Goal: Task Accomplishment & Management: Complete application form

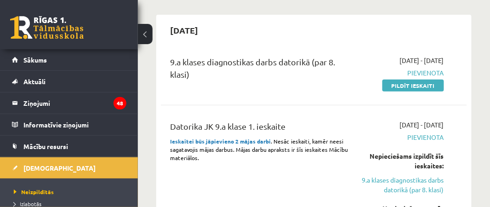
scroll to position [74, 0]
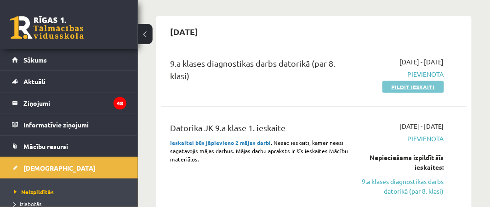
click at [413, 85] on link "Pildīt ieskaiti" at bounding box center [413, 87] width 62 height 12
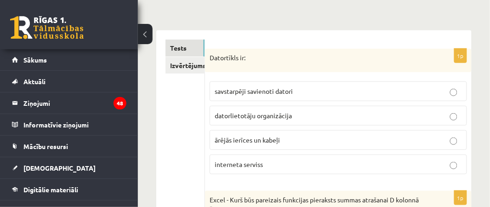
scroll to position [128, 0]
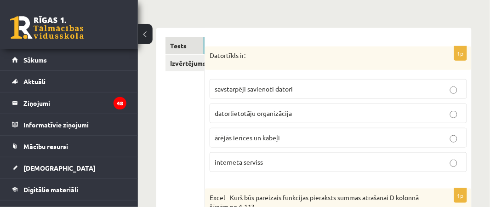
click at [288, 99] on label "savstarpēji savienoti datori" at bounding box center [338, 89] width 257 height 20
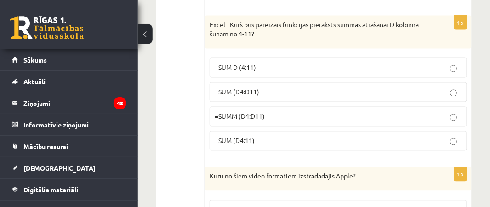
scroll to position [301, 0]
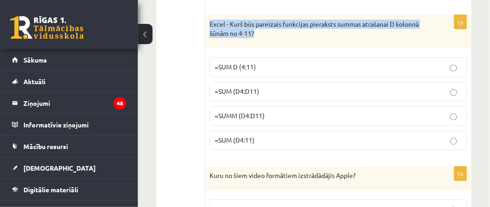
drag, startPoint x: 305, startPoint y: 45, endPoint x: 208, endPoint y: 28, distance: 97.9
click at [208, 28] on div "Excel - Kurš būs pareizais funkcijas pieraksts summas atrašanai D kolonnā šūnām…" at bounding box center [338, 31] width 267 height 33
copy p "Excel - Kurš būs pareizais funkcijas pieraksts summas atrašanai D kolonnā šūnām…"
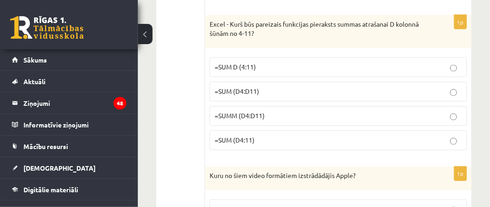
click at [261, 93] on p "=SUM (D4:D11)" at bounding box center [338, 92] width 247 height 10
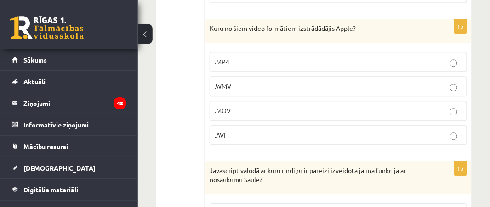
scroll to position [450, 0]
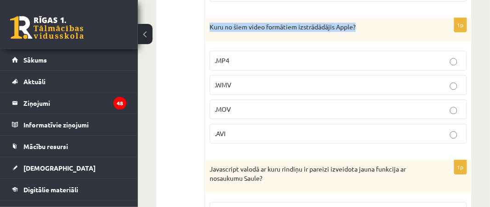
drag, startPoint x: 366, startPoint y: 27, endPoint x: 208, endPoint y: 27, distance: 157.6
click at [208, 27] on div "Kuru no šiem video formātiem izstrādādājis Apple?" at bounding box center [338, 30] width 267 height 24
copy p "Kuru no šiem video formātiem izstrādādājis Apple?"
click at [238, 112] on p ".MOV" at bounding box center [338, 109] width 247 height 10
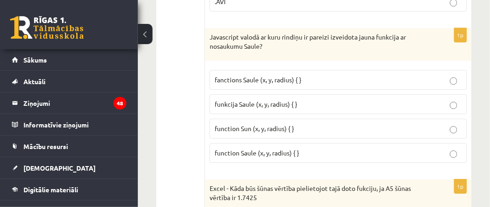
scroll to position [583, 0]
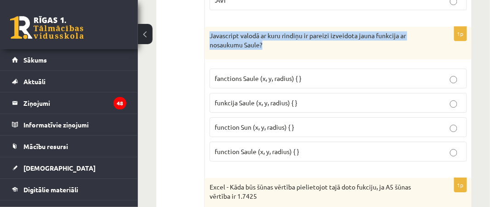
drag, startPoint x: 292, startPoint y: 48, endPoint x: 210, endPoint y: 39, distance: 82.3
click at [210, 39] on p "Javascript valodā ar kuru rindiņu ir pareizi izveidota jauna funkcija ar nosauk…" at bounding box center [315, 40] width 211 height 18
click at [212, 45] on p "Javascript valodā ar kuru rindiņu ir pareizi izveidota jauna funkcija ar nosauk…" at bounding box center [315, 40] width 211 height 18
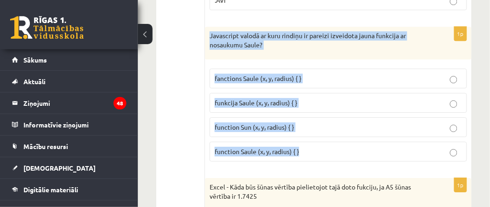
drag, startPoint x: 210, startPoint y: 40, endPoint x: 349, endPoint y: 148, distance: 176.2
click at [349, 148] on div "1p Javascript valodā ar kuru rindiņu ir pareizi izveidota jauna funkcija ar nos…" at bounding box center [338, 98] width 267 height 142
copy div "Javascript valodā ar kuru rindiņu ir pareizi izveidota jauna funkcija ar nosauk…"
click at [314, 149] on p "function Saule (x, y, radius) { }" at bounding box center [338, 152] width 247 height 10
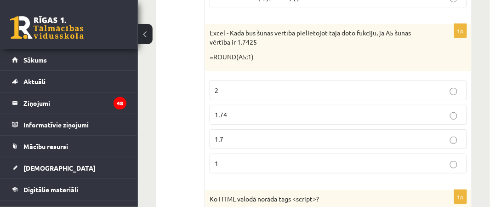
scroll to position [738, 0]
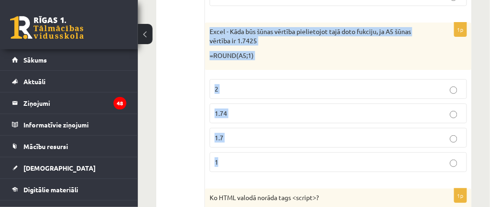
drag, startPoint x: 208, startPoint y: 31, endPoint x: 290, endPoint y: 159, distance: 151.9
click at [290, 159] on div "1p Excel - Kāda būs šūnas vērtība pielietojot tajā doto fukciju, ja A5 šūnas vē…" at bounding box center [338, 101] width 267 height 157
copy div "Excel - Kāda būs šūnas vērtība pielietojot tajā doto fukciju, ja A5 šūnas vērtī…"
click at [246, 137] on p "1.7" at bounding box center [338, 138] width 247 height 10
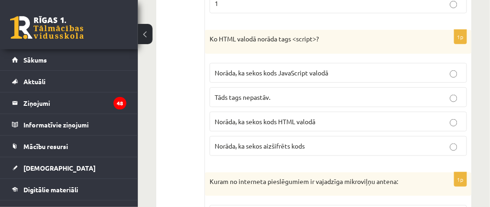
scroll to position [898, 0]
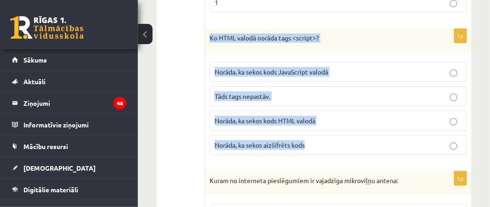
drag, startPoint x: 210, startPoint y: 37, endPoint x: 353, endPoint y: 144, distance: 178.9
click at [353, 144] on div "1p Ko HTML valodā norāda tags <script>? Norāda, ka sekos kods JavaScript valodā…" at bounding box center [338, 95] width 267 height 133
click at [301, 38] on p "Ko HTML valodā norāda tags <script>?" at bounding box center [315, 38] width 211 height 9
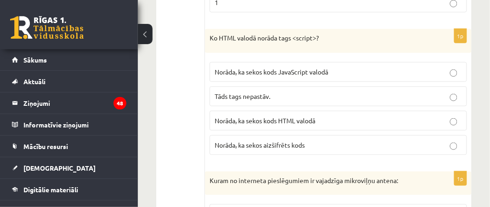
click at [301, 38] on p "Ko HTML valodā norāda tags <script>?" at bounding box center [315, 38] width 211 height 9
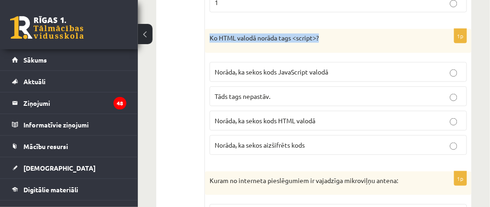
click at [301, 38] on p "Ko HTML valodā norāda tags <script>?" at bounding box center [315, 38] width 211 height 9
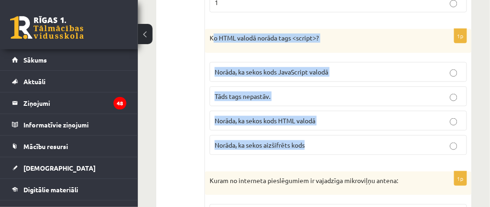
drag, startPoint x: 213, startPoint y: 36, endPoint x: 314, endPoint y: 137, distance: 142.6
click at [314, 137] on div "1p Ko HTML valodā norāda tags <script>? Norāda, ka sekos kods JavaScript valodā…" at bounding box center [338, 95] width 267 height 133
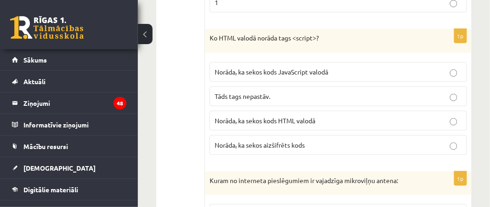
click at [207, 39] on div "Ko HTML valodā norāda tags <script>?" at bounding box center [338, 41] width 267 height 24
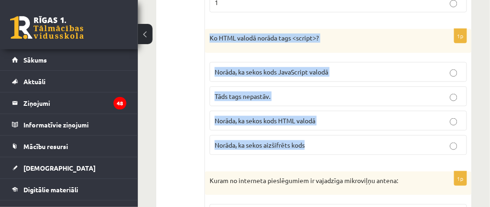
drag, startPoint x: 208, startPoint y: 39, endPoint x: 299, endPoint y: 148, distance: 142.2
click at [299, 148] on div "1p Ko HTML valodā norāda tags <script>? Norāda, ka sekos kods JavaScript valodā…" at bounding box center [338, 95] width 267 height 133
click at [299, 144] on span "Norāda, ka sekos aizšifrēts kods" at bounding box center [260, 145] width 90 height 8
drag, startPoint x: 209, startPoint y: 39, endPoint x: 319, endPoint y: 146, distance: 153.4
click at [319, 146] on div "1p Ko HTML valodā norāda tags <script>? Norāda, ka sekos kods JavaScript valodā…" at bounding box center [338, 95] width 267 height 133
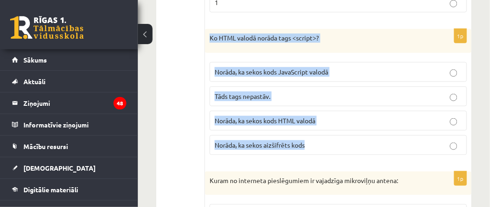
click at [271, 36] on p "Ko HTML valodā norāda tags <script>?" at bounding box center [315, 38] width 211 height 9
drag, startPoint x: 211, startPoint y: 35, endPoint x: 324, endPoint y: 139, distance: 153.2
click at [324, 139] on div "1p Ko HTML valodā norāda tags <script>? Norāda, ka sekos kods JavaScript valodā…" at bounding box center [338, 95] width 267 height 133
copy div "Ko HTML valodā norāda tags <script>? Norāda, ka sekos kods JavaScript valodā Tā…"
click at [278, 73] on span "Norāda, ka sekos kods JavaScript valodā" at bounding box center [272, 72] width 114 height 8
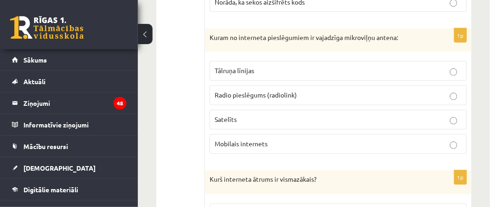
scroll to position [1043, 0]
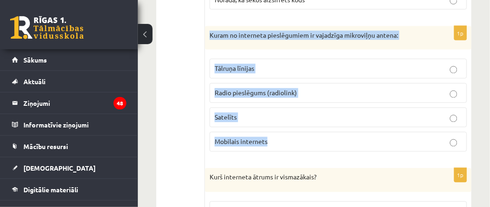
drag, startPoint x: 210, startPoint y: 34, endPoint x: 293, endPoint y: 134, distance: 130.5
click at [293, 134] on div "1p Kuram no interneta pieslēgumiem ir vajadzīga mikroviļņu antena: Tālruņa līni…" at bounding box center [338, 92] width 267 height 133
copy div "Kuram no interneta pieslēgumiem ir vajadzīga mikroviļņu antena: Tālruņa līnijas…"
click at [253, 92] on span "Radio pieslēgums (radiolink)" at bounding box center [256, 93] width 82 height 8
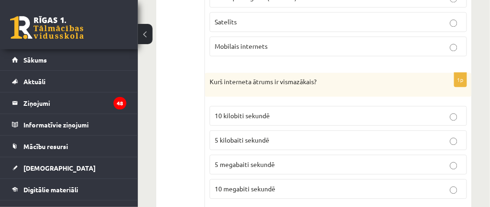
scroll to position [1140, 0]
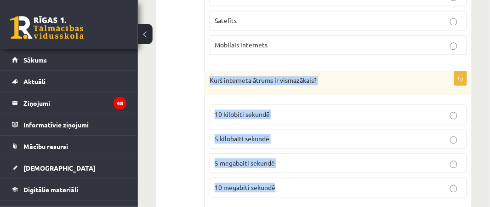
drag, startPoint x: 210, startPoint y: 77, endPoint x: 305, endPoint y: 182, distance: 141.2
click at [305, 182] on div "1p Kurš interneta ātrums ir vismazākais? 10 kilobiti sekundē 5 kilobaiti sekund…" at bounding box center [338, 137] width 267 height 133
click at [251, 110] on span "10 kilobiti sekundē" at bounding box center [242, 114] width 55 height 8
drag, startPoint x: 206, startPoint y: 73, endPoint x: 276, endPoint y: 179, distance: 127.5
click at [276, 179] on div "1p Kurš interneta ātrums ir vismazākais? 10 kilobiti sekundē 5 kilobaiti sekund…" at bounding box center [338, 137] width 267 height 133
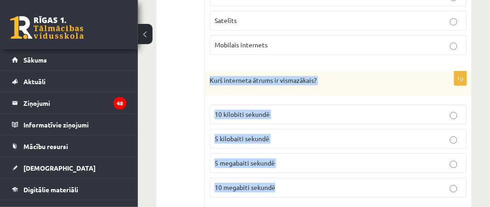
copy div "Kurš interneta ātrums ir vismazākais? 10 kilobiti sekundē 5 kilobaiti sekundē 5…"
click at [298, 109] on p "10 kilobiti sekundē" at bounding box center [338, 114] width 247 height 10
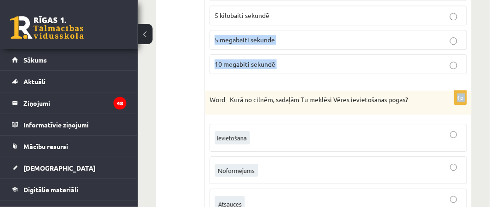
scroll to position [1248, 0]
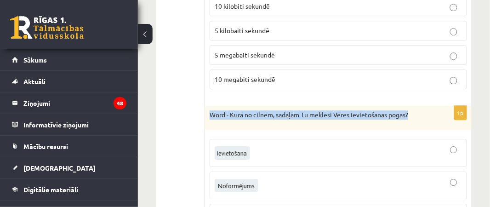
drag, startPoint x: 211, startPoint y: 14, endPoint x: 437, endPoint y: 108, distance: 244.5
click at [437, 108] on div "Word - Kurā no cilnēm, sadaļām Tu meklēsi Vēres ievietošanas pogas?" at bounding box center [338, 118] width 267 height 24
copy p "Word - Kurā no cilnēm, sadaļām Tu meklēsi Vēres ievietošanas pogas?"
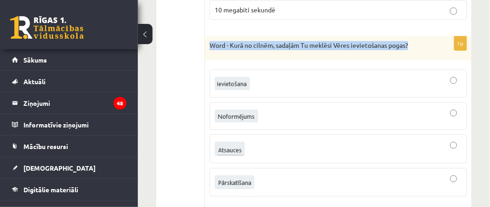
scroll to position [1320, 0]
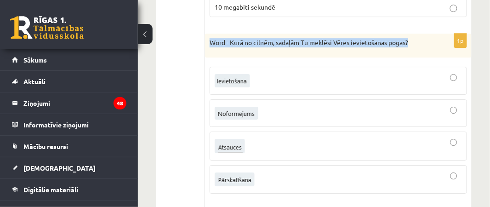
click at [272, 78] on div at bounding box center [338, 81] width 247 height 18
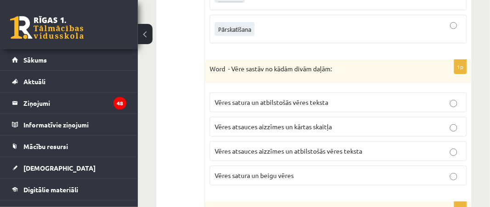
scroll to position [1471, 0]
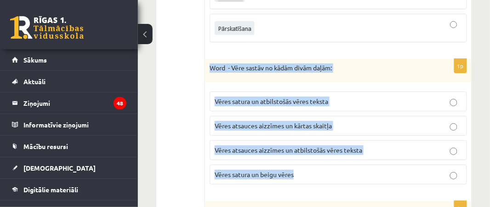
drag, startPoint x: 209, startPoint y: 60, endPoint x: 351, endPoint y: 155, distance: 170.5
click at [351, 155] on div "1p Word - Vēre sastāv no kādām divām daļām: Vēres satura un atbilstošās vēres t…" at bounding box center [338, 125] width 267 height 133
copy div "Word - Vēre sastāv no kādām divām daļām: Vēres satura un atbilstošās vēres teks…"
click at [274, 146] on span "Vēres atsauces aizzīmes un atbilstošās vēres teksta" at bounding box center [289, 150] width 148 height 8
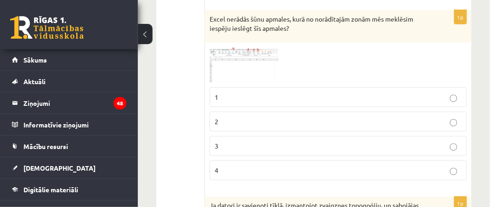
scroll to position [1663, 0]
click at [223, 47] on img at bounding box center [244, 64] width 69 height 35
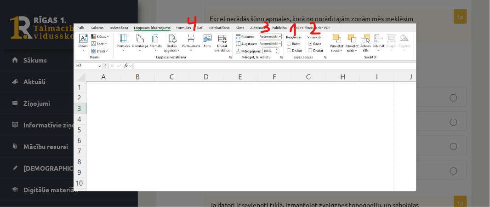
click at [448, 35] on div at bounding box center [245, 103] width 490 height 207
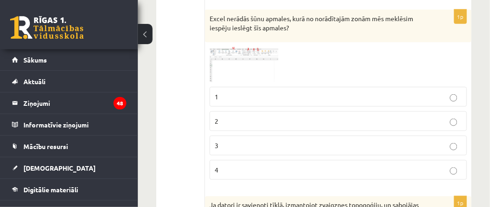
click at [211, 14] on p "Excel nerādās šūnu apmales, kurā no norādītajām zonām mēs meklēsim iespēju iesl…" at bounding box center [315, 23] width 211 height 18
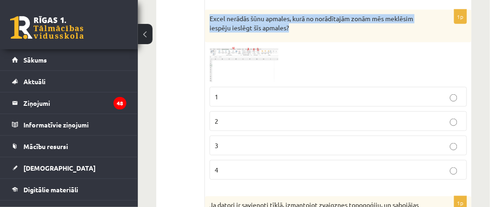
drag, startPoint x: 210, startPoint y: 6, endPoint x: 328, endPoint y: 27, distance: 119.4
click at [328, 27] on div "Excel nerādās šūnu apmales, kurā no norādītajām zonām mēs meklēsim iespēju iesl…" at bounding box center [338, 26] width 267 height 33
click at [283, 14] on p "Excel nerādās šūnu apmales, kurā no norādītajām zonām mēs meklēsim iespēju iesl…" at bounding box center [315, 23] width 211 height 18
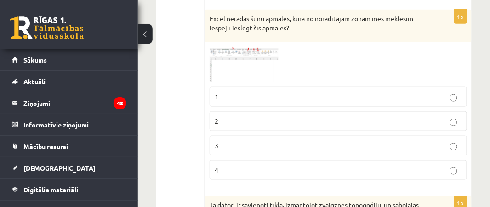
click at [283, 14] on p "Excel nerādās šūnu apmales, kurā no norādītajām zonām mēs meklēsim iespēju iesl…" at bounding box center [315, 23] width 211 height 18
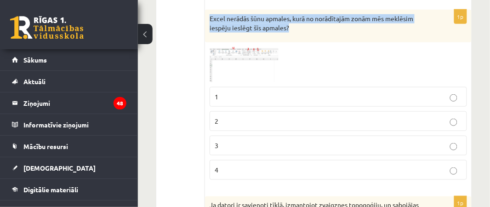
click at [283, 14] on p "Excel nerādās šūnu apmales, kurā no norādītajām zonām mēs meklēsim iespēju iesl…" at bounding box center [315, 23] width 211 height 18
copy div "Excel nerādās šūnu apmales, kurā no norādītajām zonām mēs meklēsim iespēju iesl…"
click at [266, 47] on img at bounding box center [244, 64] width 69 height 35
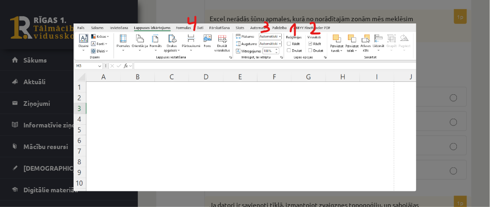
click at [489, 45] on div at bounding box center [245, 103] width 490 height 207
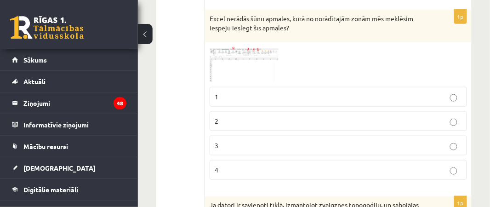
click at [274, 62] on img at bounding box center [244, 64] width 69 height 35
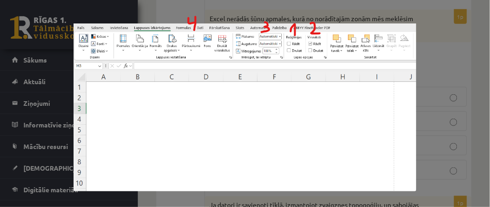
click at [430, 30] on div at bounding box center [245, 103] width 490 height 207
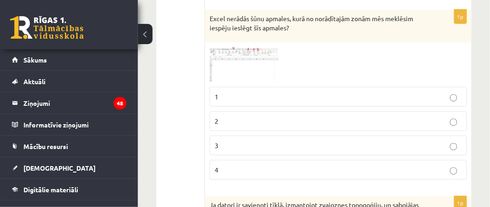
click at [262, 92] on p "1" at bounding box center [338, 97] width 247 height 10
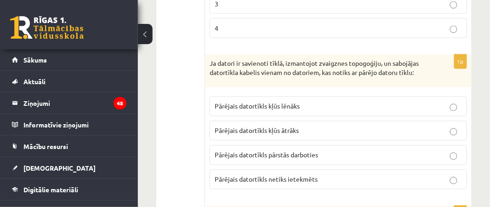
scroll to position [1805, 0]
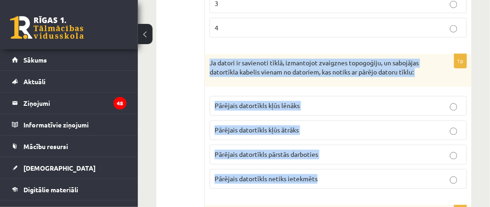
drag, startPoint x: 209, startPoint y: 52, endPoint x: 335, endPoint y: 170, distance: 172.3
click at [335, 170] on div "1p Ja datori ir savienoti tīklā, izmantojot zvaigznes topogoģiju, un sabojājas …" at bounding box center [338, 125] width 267 height 142
click at [258, 175] on span "Pārējais datortīkls netiks ietekmēts" at bounding box center [266, 179] width 103 height 8
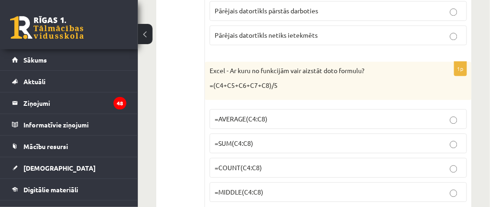
scroll to position [1953, 0]
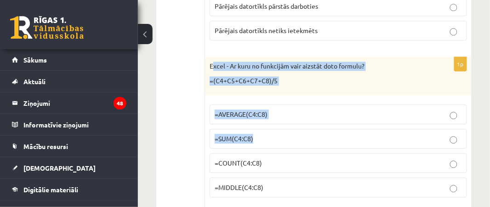
drag, startPoint x: 212, startPoint y: 54, endPoint x: 307, endPoint y: 116, distance: 112.9
click at [307, 116] on div "1p Excel - Ar kuru no funkcijām vair aizstāt doto formulu? =(C4+C5+C6+C7+C8)/5 …" at bounding box center [338, 131] width 267 height 148
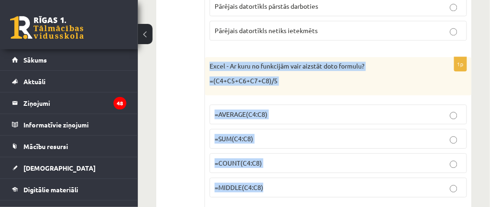
drag, startPoint x: 209, startPoint y: 53, endPoint x: 321, endPoint y: 185, distance: 172.8
click at [321, 185] on div "1p Excel - Ar kuru no funkcijām vair aizstāt doto formulu? =(C4+C5+C6+C7+C8)/5 …" at bounding box center [338, 131] width 267 height 148
click at [266, 110] on span "=AVERAGE(C4:C8)" at bounding box center [241, 114] width 53 height 8
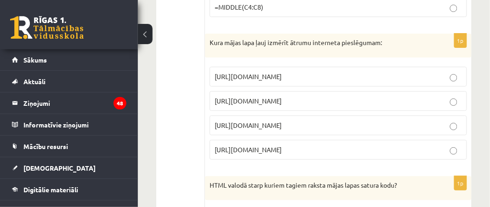
scroll to position [2136, 0]
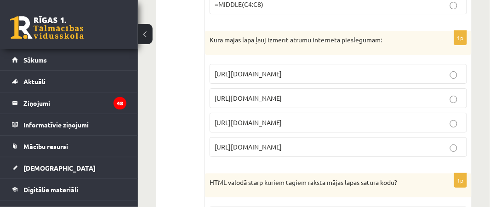
drag, startPoint x: 214, startPoint y: 60, endPoint x: 315, endPoint y: 129, distance: 122.4
click at [315, 129] on fieldset "https://www.apollo.lv/ https://www.speedtest.net http://www.internetaatrums.lv …" at bounding box center [338, 109] width 257 height 100
click at [314, 93] on p "https://www.speedtest.net" at bounding box center [338, 98] width 247 height 10
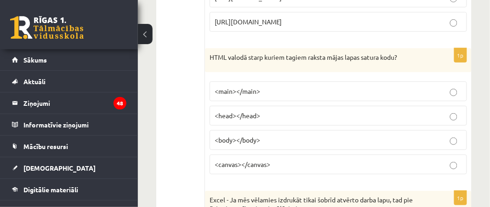
scroll to position [2261, 0]
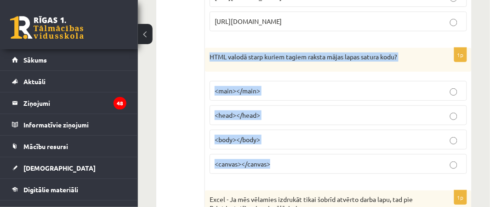
drag, startPoint x: 211, startPoint y: 41, endPoint x: 303, endPoint y: 143, distance: 137.3
click at [303, 143] on div "1p HTML valodā starp kuriem tagiem raksta mājas lapas satura kodu? <main></main…" at bounding box center [338, 114] width 267 height 133
click at [275, 135] on p "<body></body>" at bounding box center [338, 140] width 247 height 10
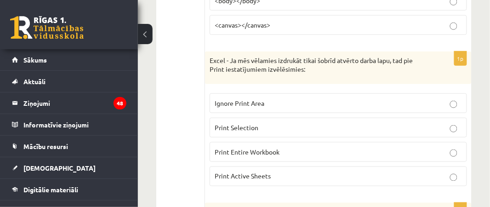
scroll to position [2408, 0]
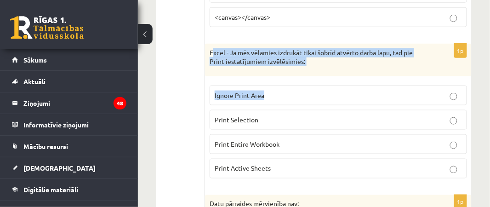
drag, startPoint x: 212, startPoint y: 34, endPoint x: 353, endPoint y: 84, distance: 149.3
click at [353, 84] on div "1p Excel - Ja mēs vēlamies izdrukāt tikai šobrīd atvērto darba lapu, tad pie Pr…" at bounding box center [338, 115] width 267 height 142
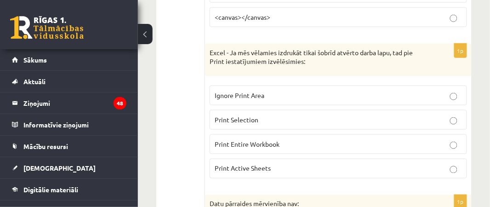
click at [210, 48] on p "Excel - Ja mēs vēlamies izdrukāt tikai šobrīd atvērto darba lapu, tad pie Print…" at bounding box center [315, 57] width 211 height 18
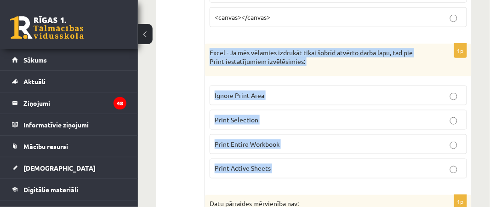
drag, startPoint x: 210, startPoint y: 36, endPoint x: 381, endPoint y: 146, distance: 203.0
click at [381, 146] on div "1p Excel - Ja mēs vēlamies izdrukāt tikai šobrīd atvērto darba lapu, tad pie Pr…" at bounding box center [338, 115] width 267 height 142
click at [273, 159] on label "Print Active Sheets" at bounding box center [338, 169] width 257 height 20
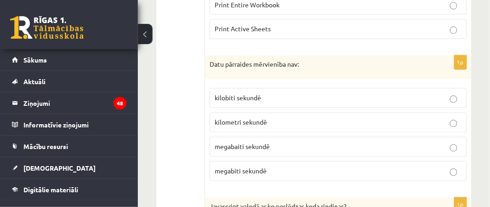
scroll to position [2548, 0]
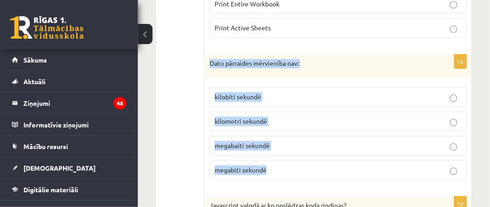
drag, startPoint x: 212, startPoint y: 43, endPoint x: 300, endPoint y: 143, distance: 133.5
click at [300, 143] on div "1p Datu pārraides mērvienība nav: kilobiti sekundē kilometri sekundē megabaiti …" at bounding box center [338, 121] width 267 height 133
click at [296, 117] on p "kilometri sekundē" at bounding box center [338, 122] width 247 height 10
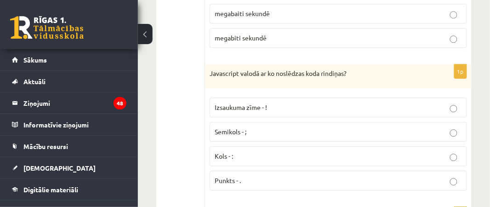
scroll to position [2685, 0]
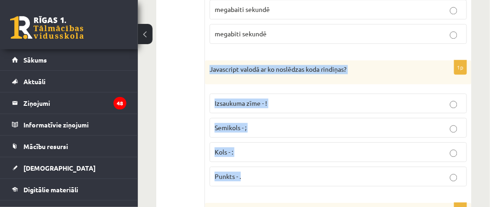
drag, startPoint x: 210, startPoint y: 48, endPoint x: 311, endPoint y: 151, distance: 144.3
click at [311, 151] on div "1p Javascript valodā ar ko noslēdzas koda rindiņas? Izsaukuma zīme - ! Semikols…" at bounding box center [338, 126] width 267 height 133
click at [273, 118] on label "Semikols - ;" at bounding box center [338, 128] width 257 height 20
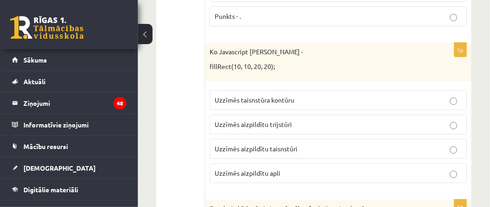
scroll to position [2849, 0]
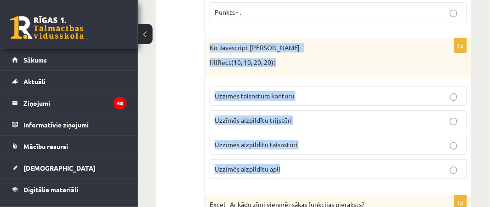
drag, startPoint x: 210, startPoint y: 27, endPoint x: 351, endPoint y: 145, distance: 184.3
click at [351, 145] on div "1p Ko Javascript darīs koda rindiņa - fillRect(10, 10, 20, 20); Uzzīmēs taisnst…" at bounding box center [338, 113] width 267 height 148
click at [296, 140] on p "Uzzīmēs aizpildītu taisnstūri" at bounding box center [338, 145] width 247 height 10
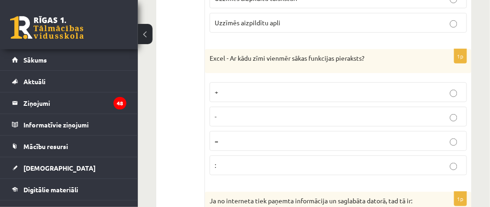
scroll to position [2997, 0]
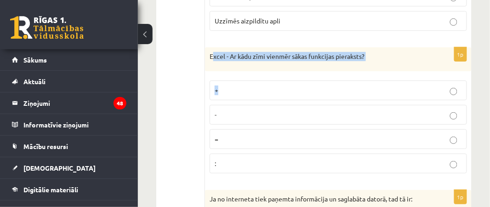
drag, startPoint x: 212, startPoint y: 32, endPoint x: 266, endPoint y: 55, distance: 58.9
click at [266, 55] on div "1p Excel - Ar kādu zīmi vienmēr sākas funkcijas pieraksts? + - = :" at bounding box center [338, 113] width 267 height 133
click at [212, 47] on div "Excel - Ar kādu zīmi vienmēr sākas funkcijas pieraksts?" at bounding box center [338, 59] width 267 height 24
drag, startPoint x: 209, startPoint y: 33, endPoint x: 321, endPoint y: 136, distance: 152.5
click at [321, 136] on div "1p Excel - Ar kādu zīmi vienmēr sākas funkcijas pieraksts? + - = :" at bounding box center [338, 113] width 267 height 133
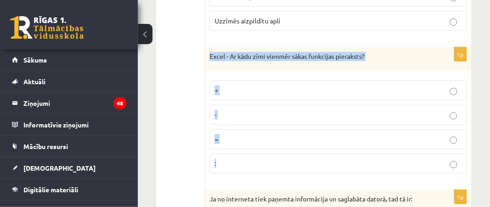
click at [224, 134] on p "=" at bounding box center [338, 139] width 247 height 10
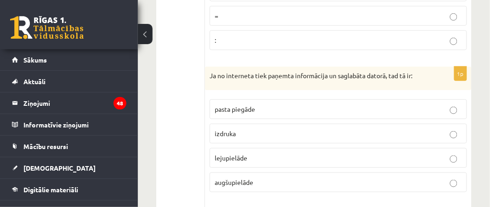
scroll to position [3122, 0]
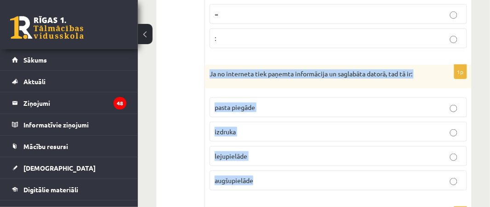
drag, startPoint x: 210, startPoint y: 48, endPoint x: 282, endPoint y: 157, distance: 131.0
click at [282, 157] on div "1p Ja no interneta tiek paņemta informācija un saglabāta datorā, tad tā ir: pas…" at bounding box center [338, 131] width 267 height 133
click at [263, 151] on p "lejupielāde" at bounding box center [338, 156] width 247 height 10
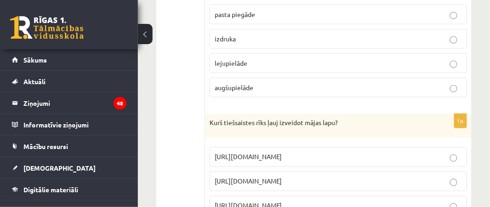
scroll to position [3223, 0]
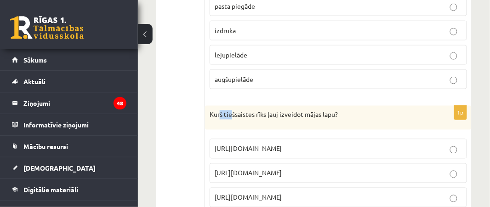
drag, startPoint x: 221, startPoint y: 85, endPoint x: 232, endPoint y: 91, distance: 12.5
click at [232, 110] on p "Kurš tiešsaistes rīks ļauj izveidot mājas lapu?" at bounding box center [315, 114] width 211 height 9
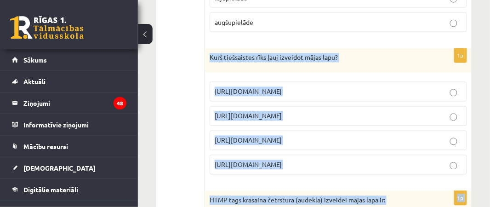
scroll to position [3299, 0]
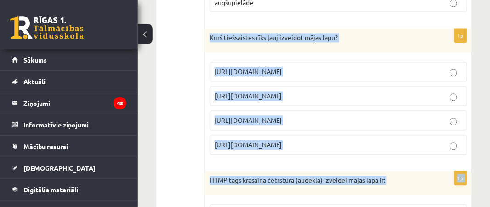
drag, startPoint x: 210, startPoint y: 89, endPoint x: 302, endPoint y: 116, distance: 95.8
click at [302, 116] on div "1p Kurš tiešsaistes rīks ļauj izveidot mājas lapu? https://www.zoho.com/mail ht…" at bounding box center [338, 95] width 267 height 133
click at [290, 116] on p "https://www.mozello.lv" at bounding box center [338, 121] width 247 height 10
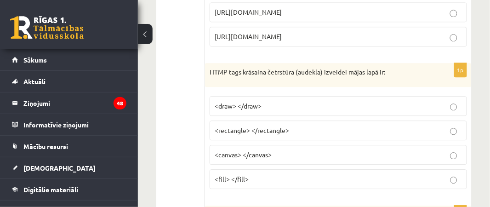
scroll to position [3411, 0]
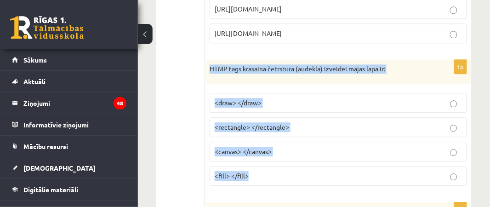
drag, startPoint x: 211, startPoint y: 41, endPoint x: 290, endPoint y: 140, distance: 126.2
click at [290, 140] on div "1p HTMP tags krāsaina četrstūra (audekla) izveidei mājas lapā ir: <draw> </draw…" at bounding box center [338, 126] width 267 height 133
click at [234, 147] on span "<canvas> </canvas>" at bounding box center [243, 151] width 57 height 8
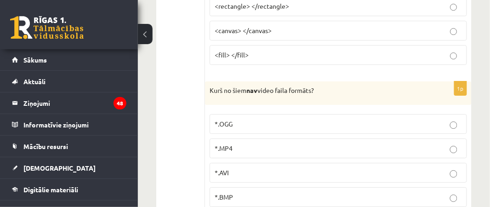
scroll to position [3533, 0]
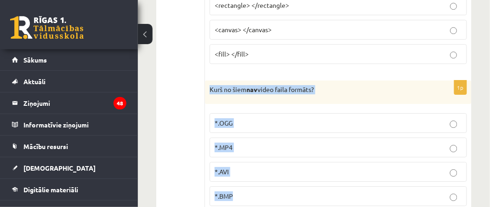
drag, startPoint x: 211, startPoint y: 56, endPoint x: 251, endPoint y: 159, distance: 110.3
click at [251, 159] on div "1p Kurš no šiem nav video faila formāts? *.OGG *.MP4 *.AVI *.BMP" at bounding box center [338, 146] width 267 height 133
click at [255, 186] on label "*.BMP" at bounding box center [338, 196] width 257 height 20
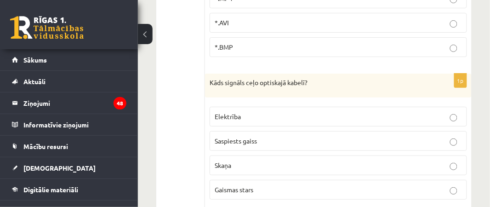
scroll to position [3683, 0]
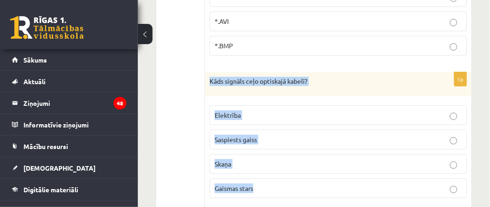
drag, startPoint x: 209, startPoint y: 53, endPoint x: 288, endPoint y: 147, distance: 123.0
click at [288, 147] on div "1p Kāds signāls ceļo optiskajā kabelī? Elektrība Saspiests gaiss Skaņa Gaismas …" at bounding box center [338, 138] width 267 height 133
click at [257, 183] on p "Gaismas stars" at bounding box center [338, 188] width 247 height 10
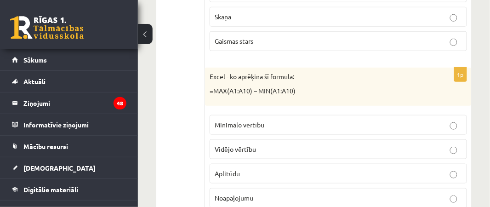
scroll to position [3831, 0]
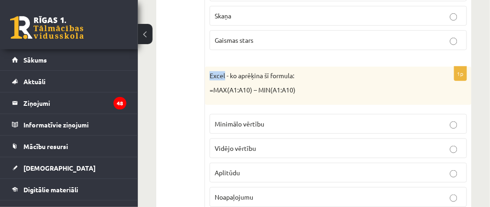
click at [208, 67] on div "Excel - ko aprēķina šī formula: =MAX(A1:A10) – MIN(A1:A10)" at bounding box center [338, 86] width 267 height 38
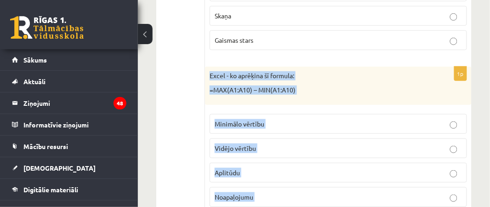
drag, startPoint x: 208, startPoint y: 42, endPoint x: 297, endPoint y: 158, distance: 145.5
click at [297, 158] on div "1p Excel - ko aprēķina šī formula: =MAX(A1:A10) – MIN(A1:A10) Minimālo vērtību …" at bounding box center [338, 141] width 267 height 148
click at [240, 168] on p "Aplitūdu" at bounding box center [338, 173] width 247 height 10
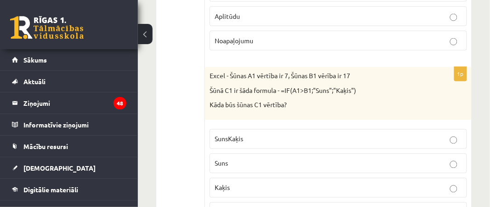
scroll to position [3988, 0]
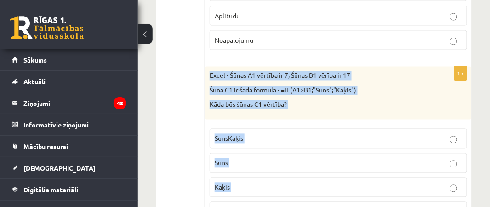
drag, startPoint x: 210, startPoint y: 43, endPoint x: 375, endPoint y: 172, distance: 209.2
click at [375, 172] on div "1p Excel - Šūnas A1 vērtība ir 7, Šūnas B1 vērība ir 17 Šūnā C1 ir šāda formula…" at bounding box center [338, 148] width 267 height 162
click at [253, 182] on p "Kaķis" at bounding box center [338, 187] width 247 height 10
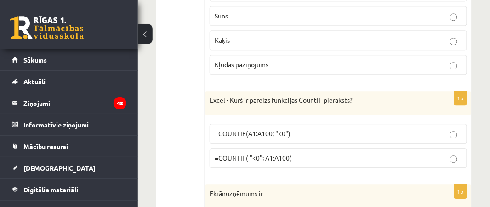
scroll to position [4137, 0]
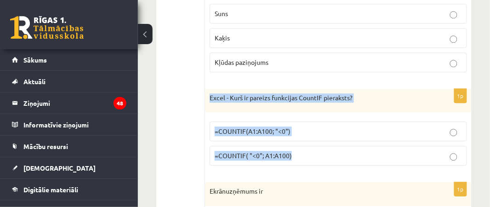
drag, startPoint x: 210, startPoint y: 59, endPoint x: 334, endPoint y: 131, distance: 142.3
click at [334, 131] on div "1p Excel - Kurš ir pareizs funkcijas CountIF pieraksts? =COUNTIF(A1:A100; "<0")…" at bounding box center [338, 131] width 267 height 85
click at [256, 126] on p "=COUNTIF(A1:A100; "<0")" at bounding box center [338, 131] width 247 height 10
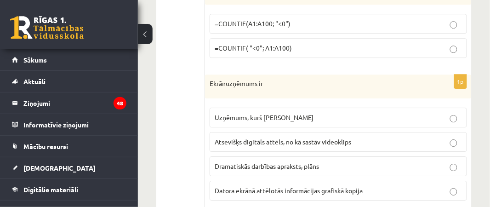
scroll to position [4247, 0]
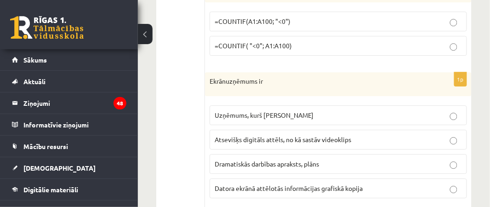
click at [269, 184] on span "Datora ekrānā attēlotās informācijas grafiskā kopija" at bounding box center [289, 188] width 148 height 8
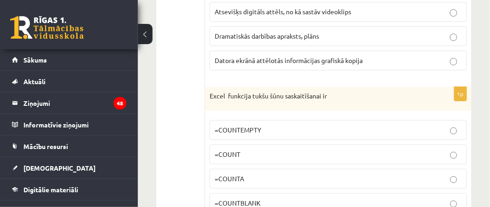
scroll to position [4374, 0]
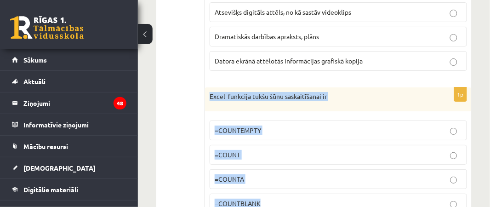
drag, startPoint x: 209, startPoint y: 58, endPoint x: 361, endPoint y: 156, distance: 181.1
click at [361, 156] on div "1p Excel funkcija tukšu šūnu saskaitīšanai ir =COUNTEMPTY =COUNT =COUNTA =COUNT…" at bounding box center [338, 153] width 267 height 133
click at [270, 199] on p "=COUNTBLANK" at bounding box center [338, 204] width 247 height 10
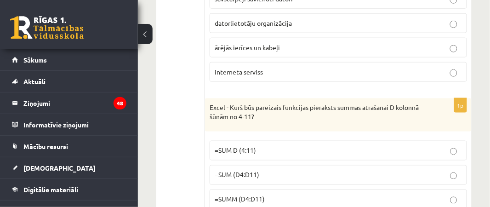
scroll to position [0, 0]
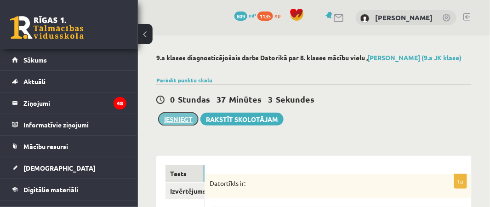
click at [181, 125] on button "Iesniegt" at bounding box center [179, 119] width 40 height 13
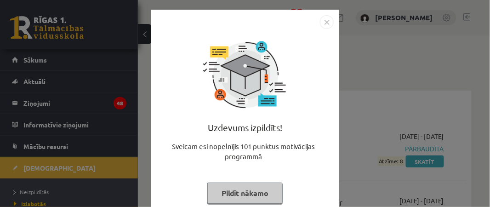
click at [328, 25] on img "Close" at bounding box center [327, 22] width 14 height 14
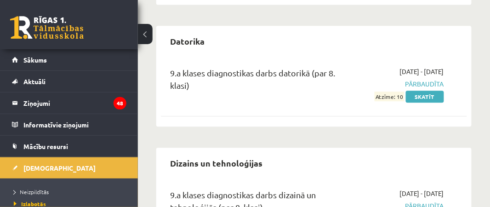
scroll to position [440, 0]
